Goal: Information Seeking & Learning: Find specific fact

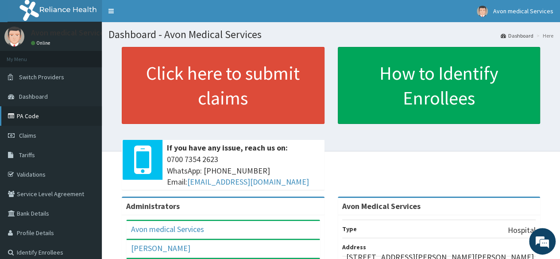
click at [26, 120] on link "PA Code" at bounding box center [51, 115] width 102 height 19
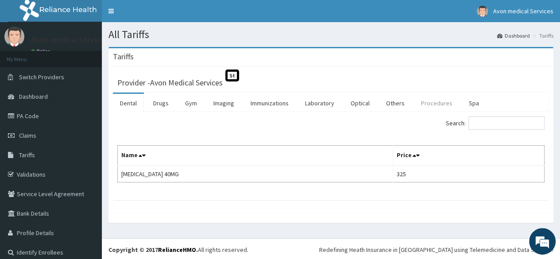
click at [431, 101] on link "Procedures" at bounding box center [437, 103] width 46 height 19
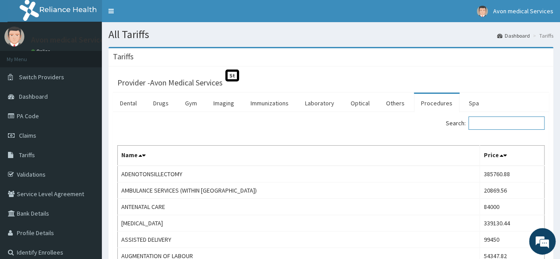
click at [488, 123] on input "Search:" at bounding box center [507, 122] width 76 height 13
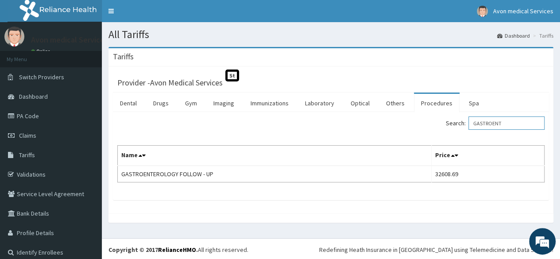
type input "GASTROENT"
